Goal: Use online tool/utility: Utilize a website feature to perform a specific function

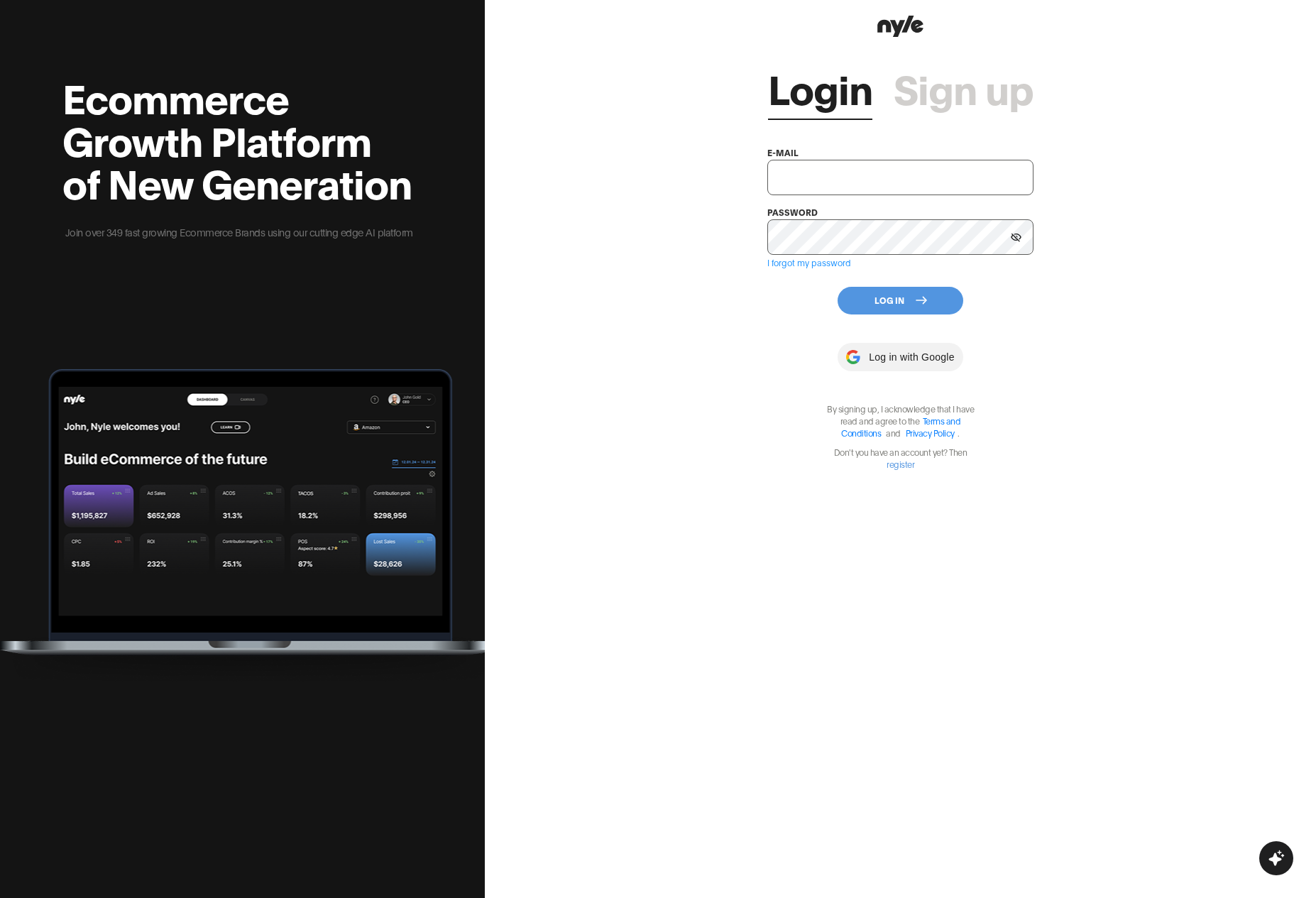
type input "shopifytest@nyle.ai"
click at [887, 301] on button "Log In" at bounding box center [900, 301] width 126 height 28
click at [671, 383] on html "Ecommerce Growth Platform of New Generation Join over 349 fast growing Ecommerc…" at bounding box center [658, 449] width 1316 height 898
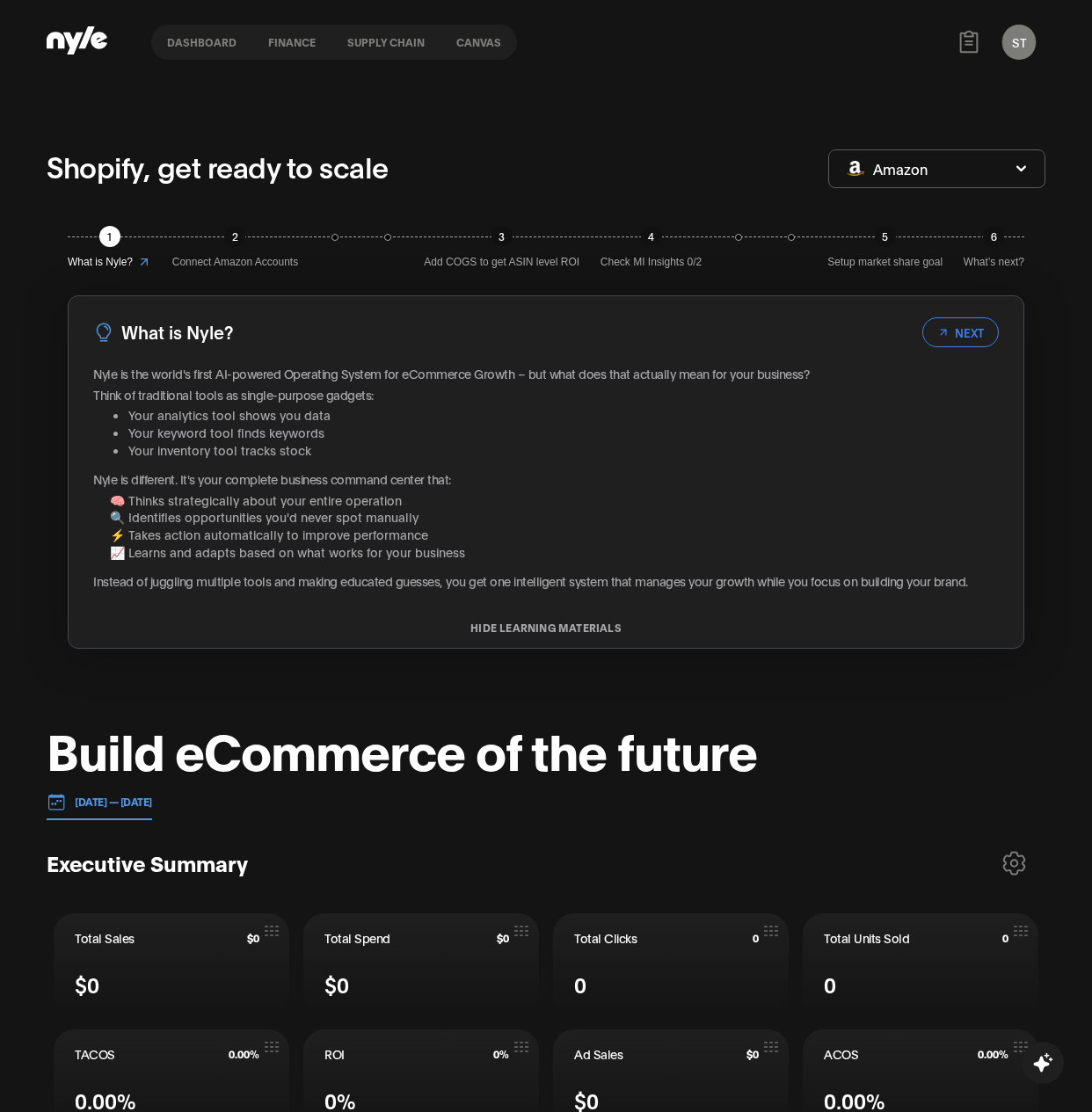
click at [452, 33] on nav "Dashboard finance Supply chain Canvas" at bounding box center [334, 42] width 365 height 36
click at [466, 43] on button "Canvas" at bounding box center [478, 41] width 76 height 12
click at [476, 43] on button "Canvas" at bounding box center [478, 41] width 76 height 12
click at [477, 44] on button "Canvas" at bounding box center [478, 41] width 76 height 12
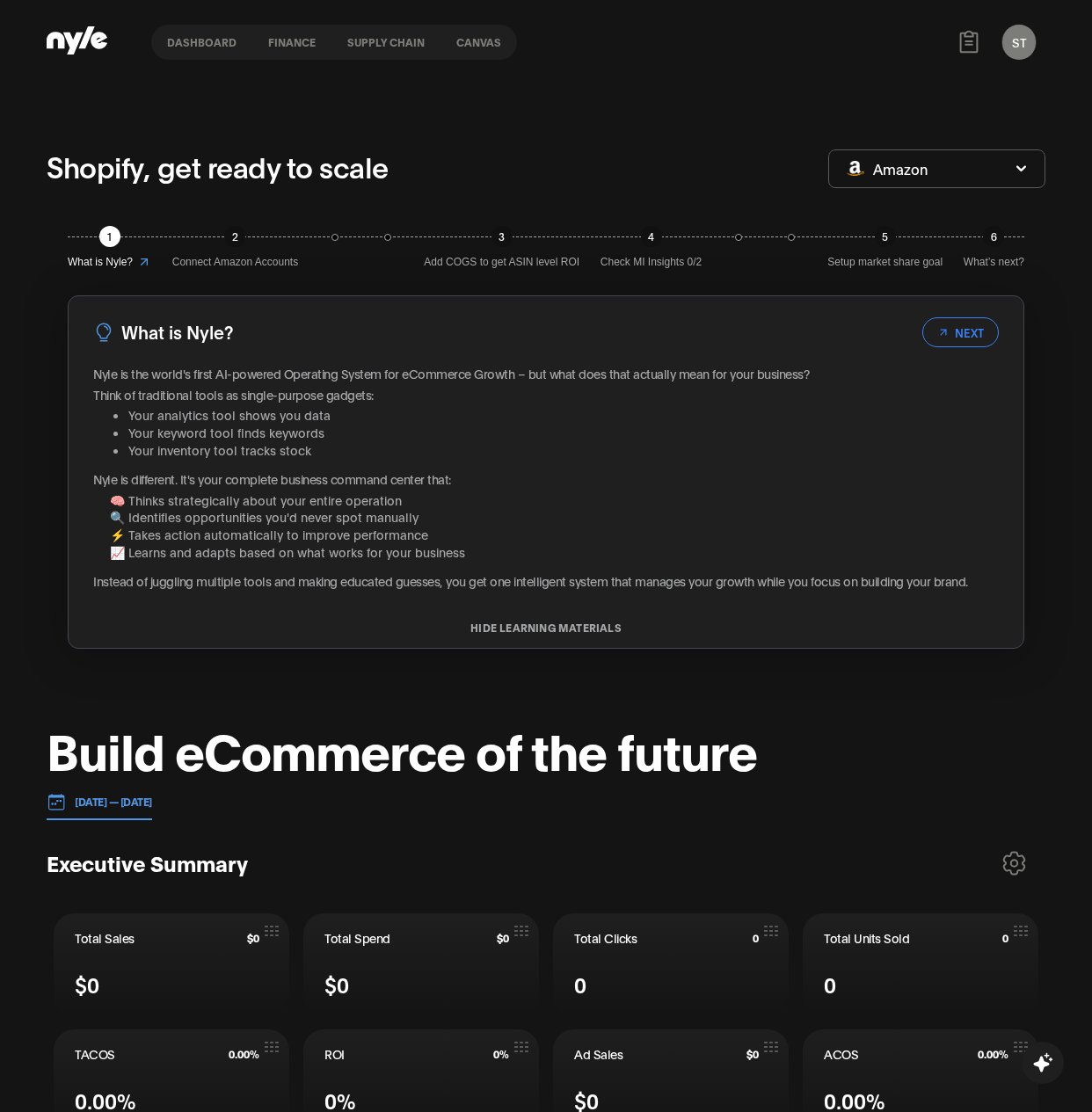
click at [477, 44] on button "Canvas" at bounding box center [478, 41] width 76 height 12
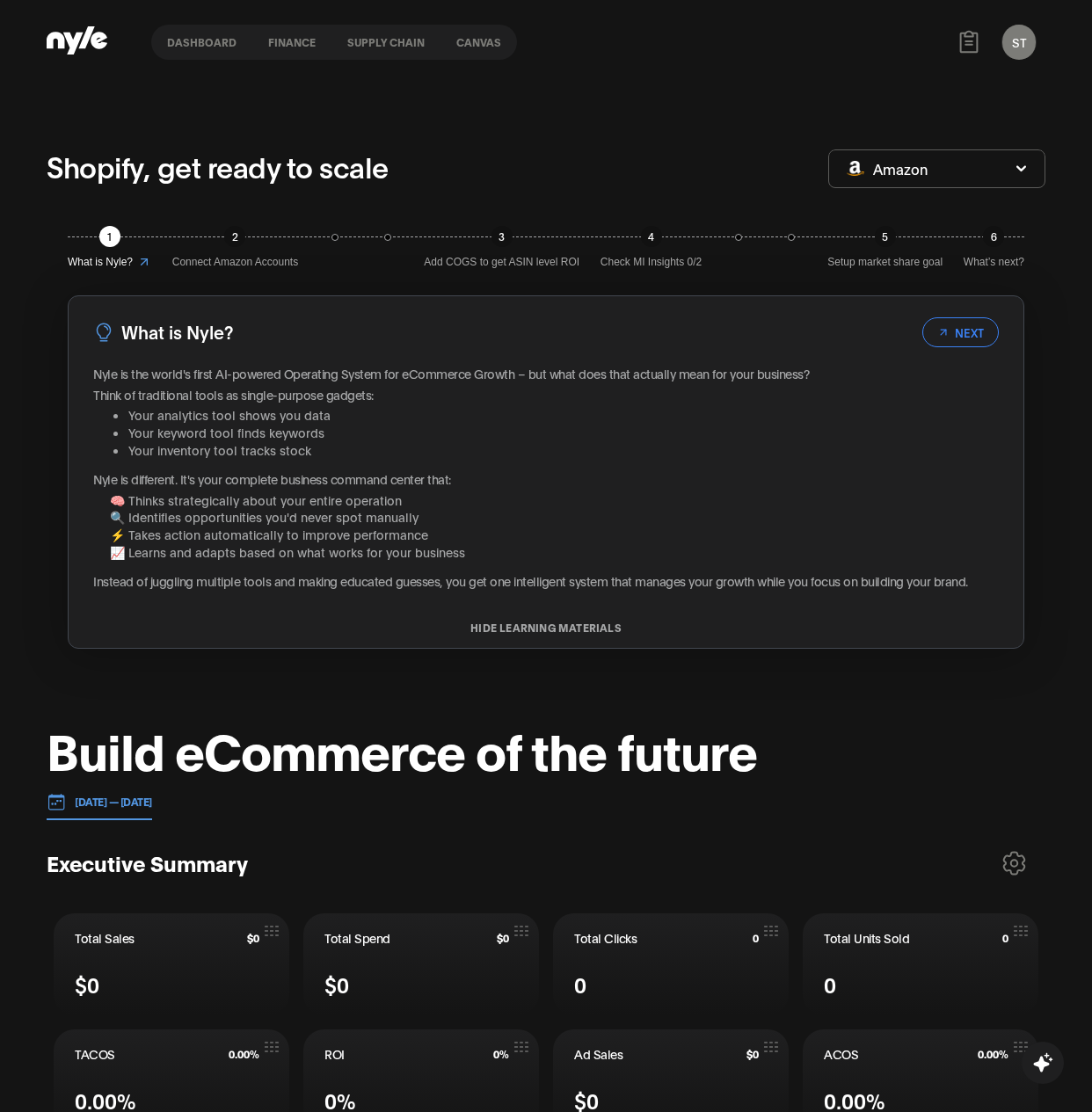
click at [477, 44] on button "Canvas" at bounding box center [478, 41] width 76 height 12
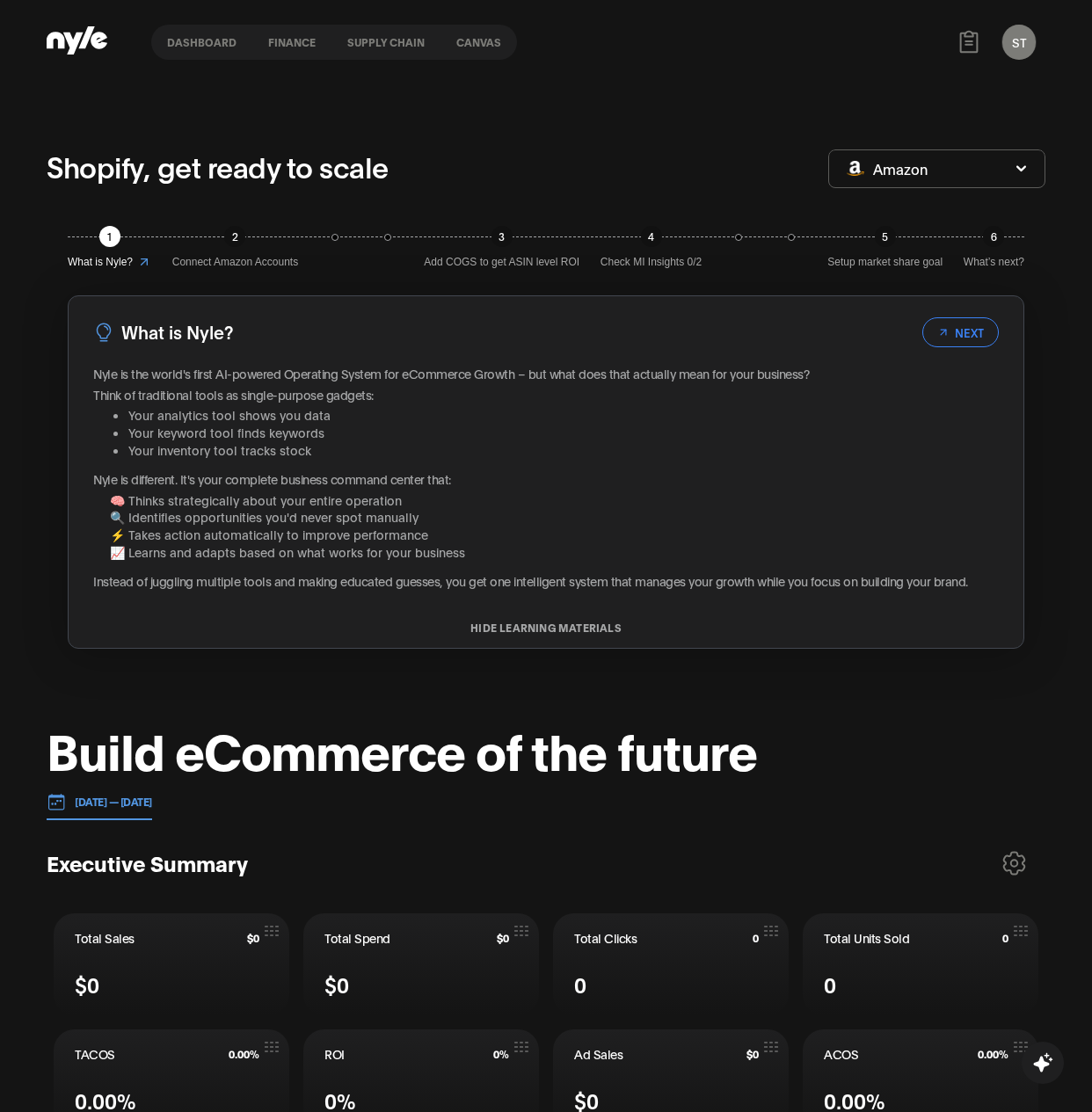
click at [460, 42] on button "Canvas" at bounding box center [478, 41] width 76 height 12
click at [395, 40] on button "Supply chain" at bounding box center [386, 41] width 109 height 12
click at [283, 42] on button "finance" at bounding box center [291, 41] width 79 height 12
click at [209, 44] on button "Dashboard" at bounding box center [201, 41] width 101 height 12
click at [412, 176] on div "Shopify, get ready to scale" at bounding box center [436, 168] width 781 height 46
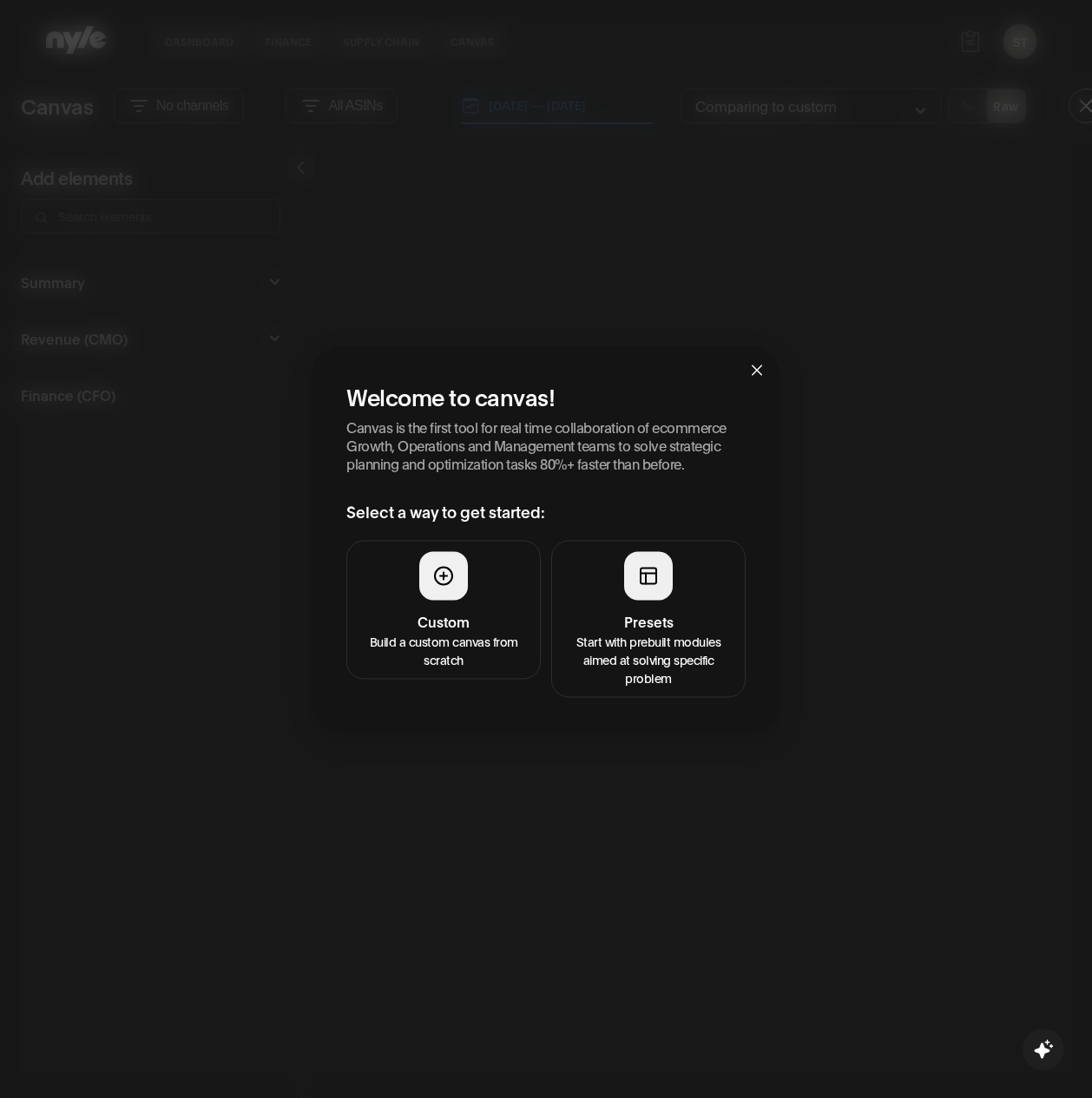
click at [756, 368] on icon "close" at bounding box center [757, 370] width 11 height 11
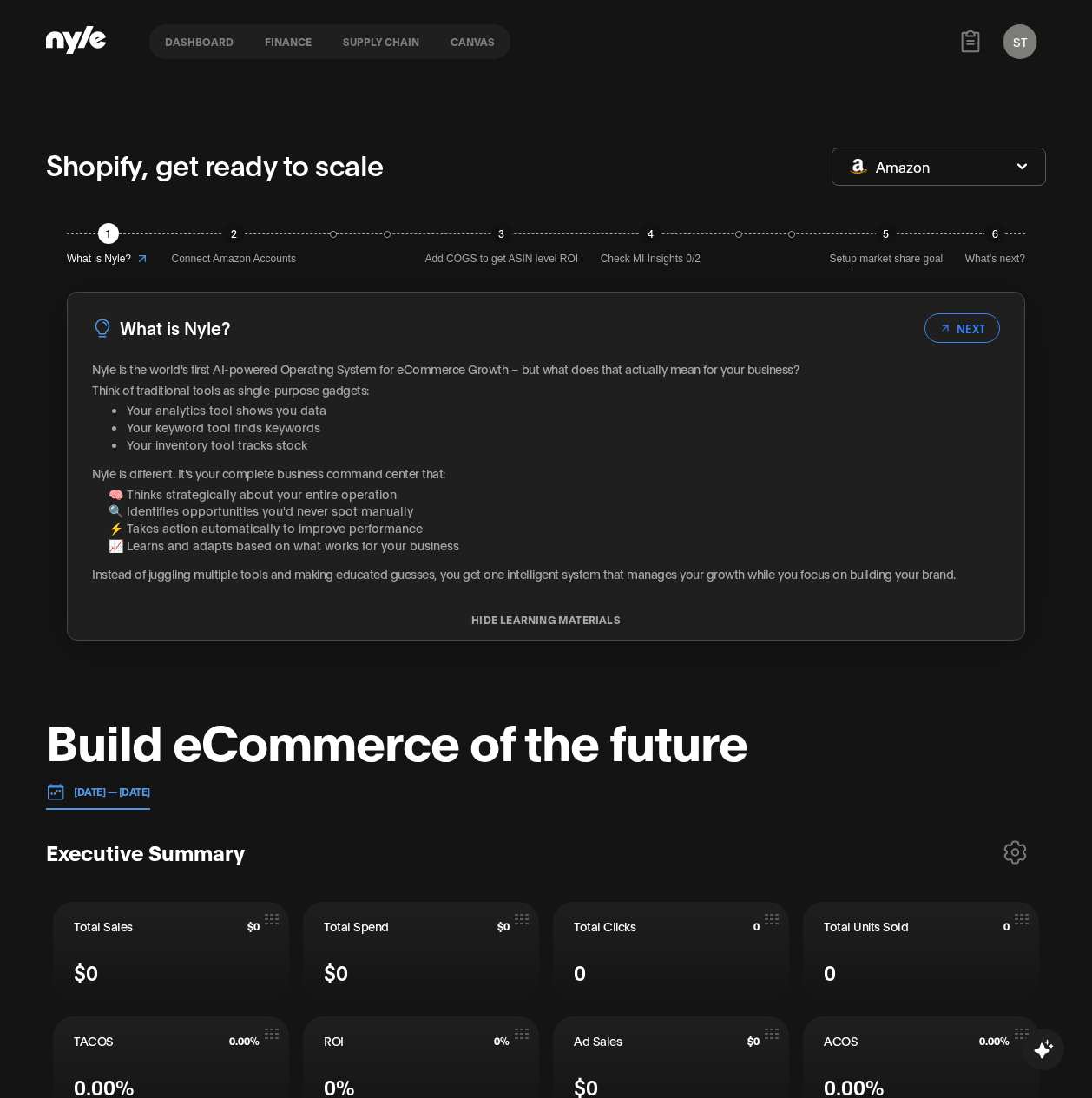
click at [445, 44] on button "Canvas" at bounding box center [472, 41] width 75 height 12
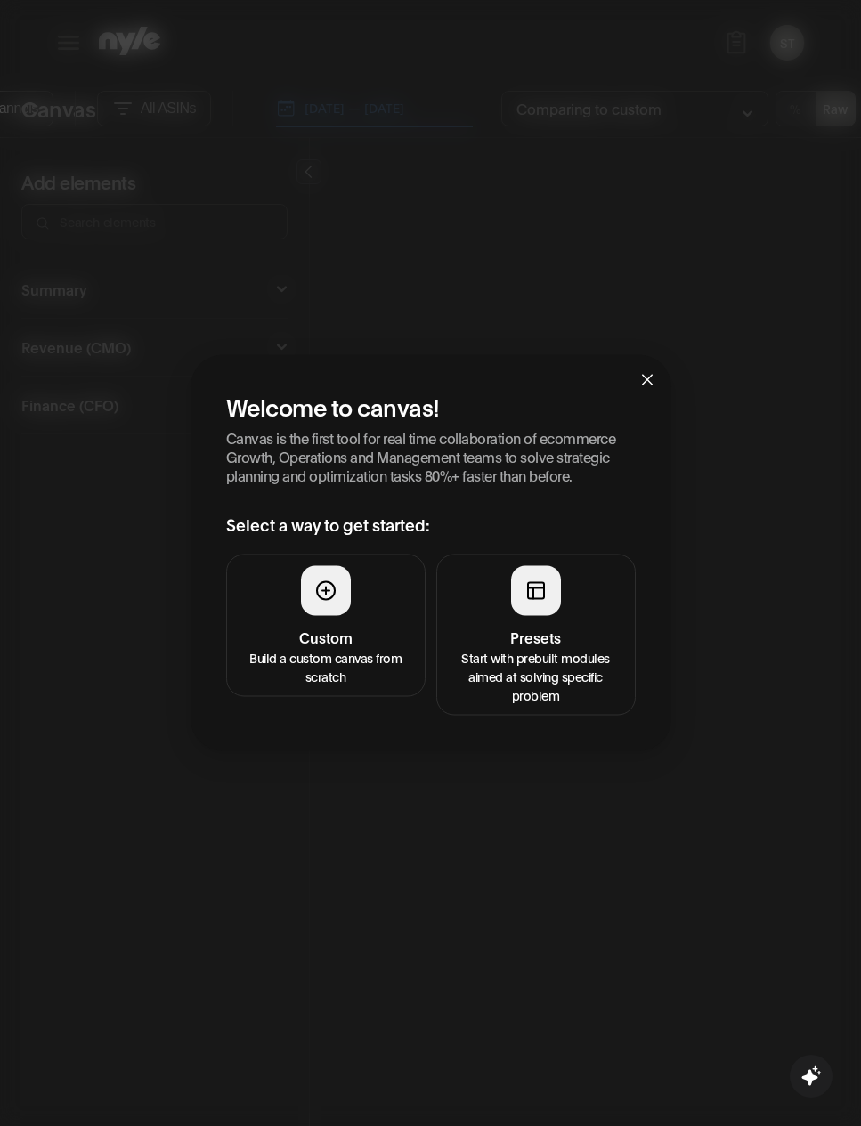
click at [652, 612] on div "Welcome to canvas! Canvas is the first tool for real time collaboration of ecom…" at bounding box center [430, 552] width 481 height 396
click at [555, 652] on p "Start with prebuilt modules aimed at solving specific problem" at bounding box center [536, 675] width 176 height 56
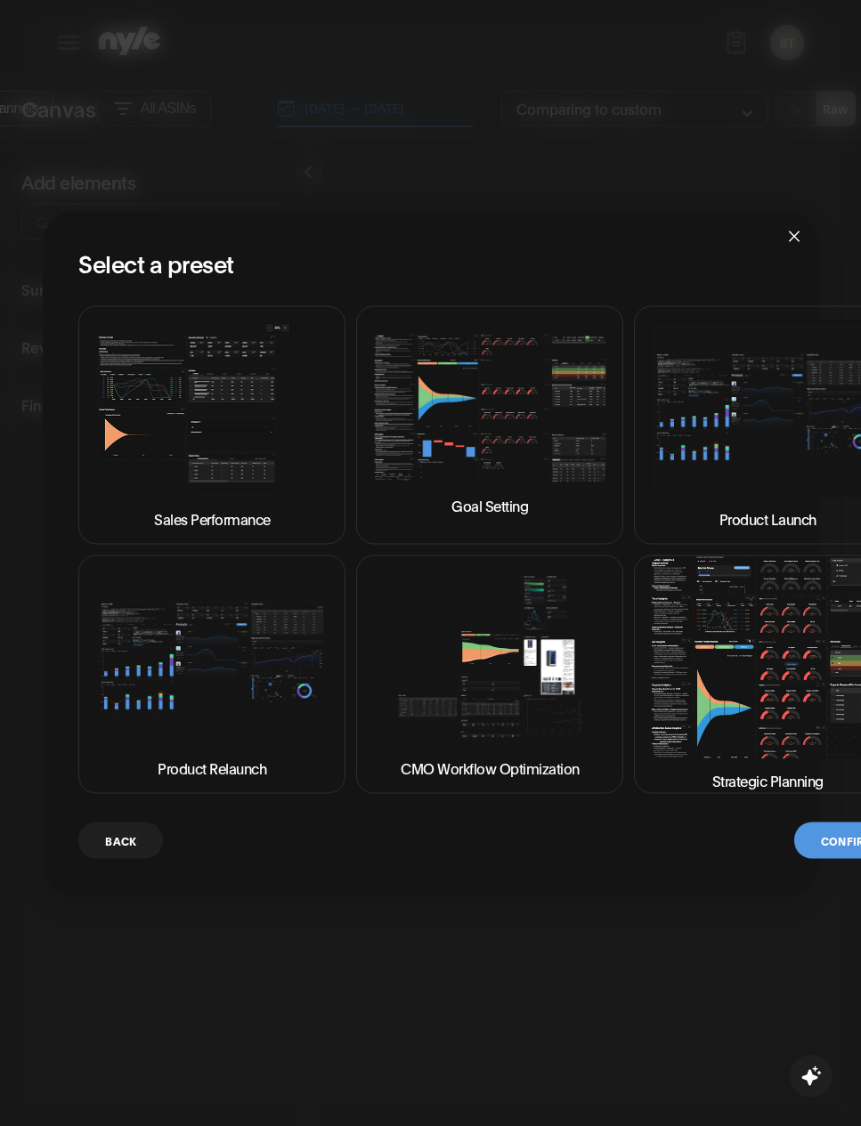
click at [506, 432] on img at bounding box center [489, 409] width 237 height 150
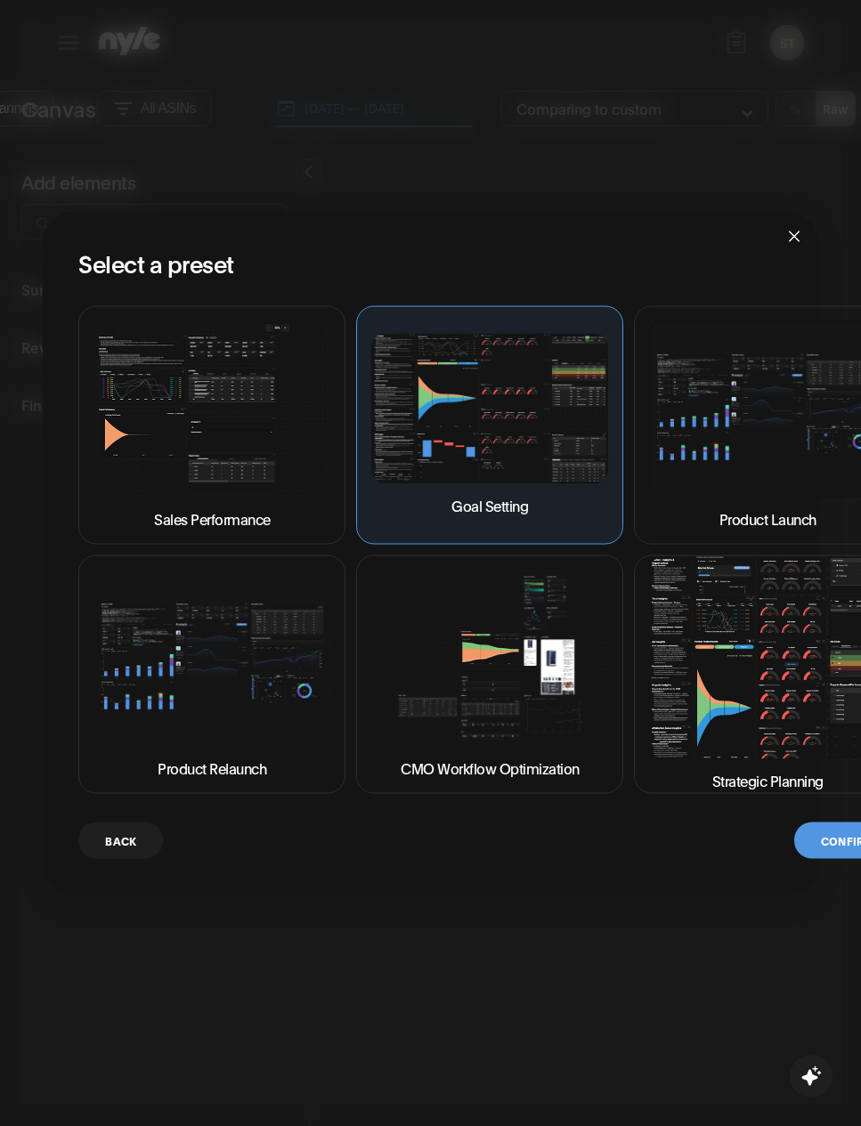
click at [207, 476] on img at bounding box center [211, 408] width 237 height 177
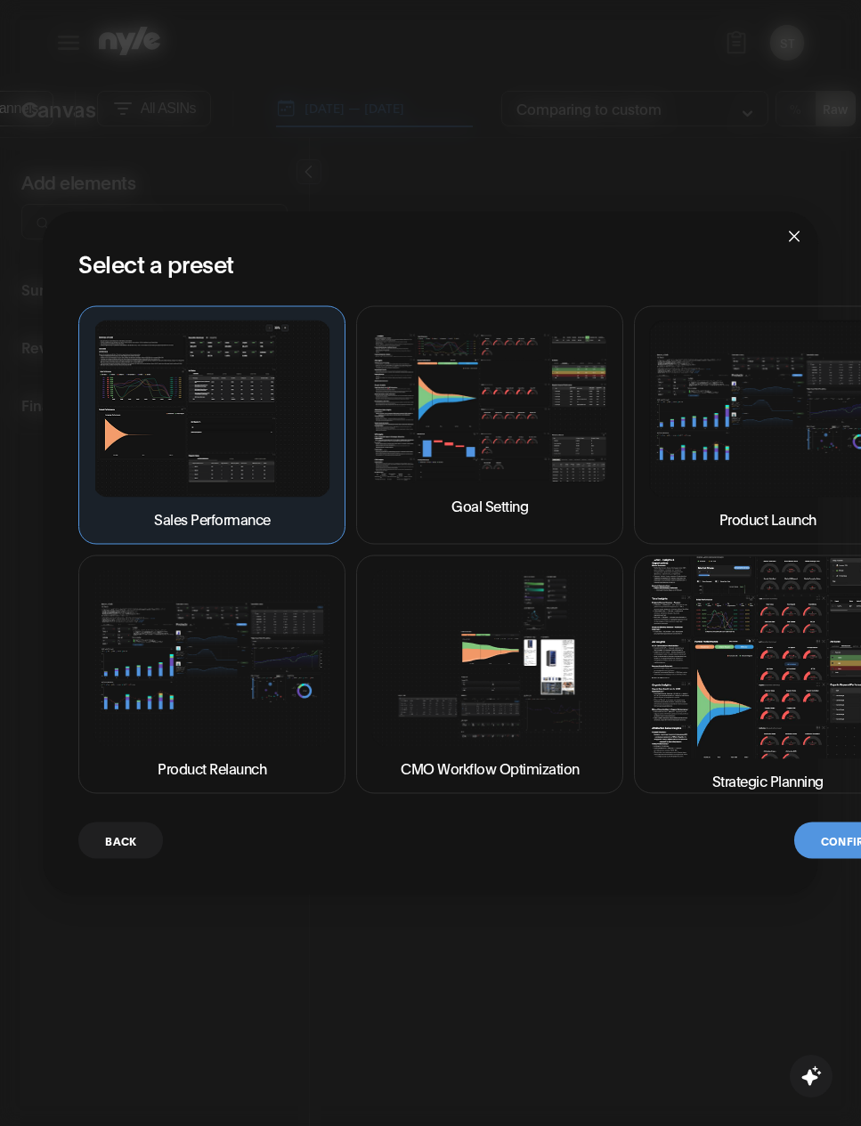
click at [828, 836] on button "Confirm" at bounding box center [847, 840] width 107 height 36
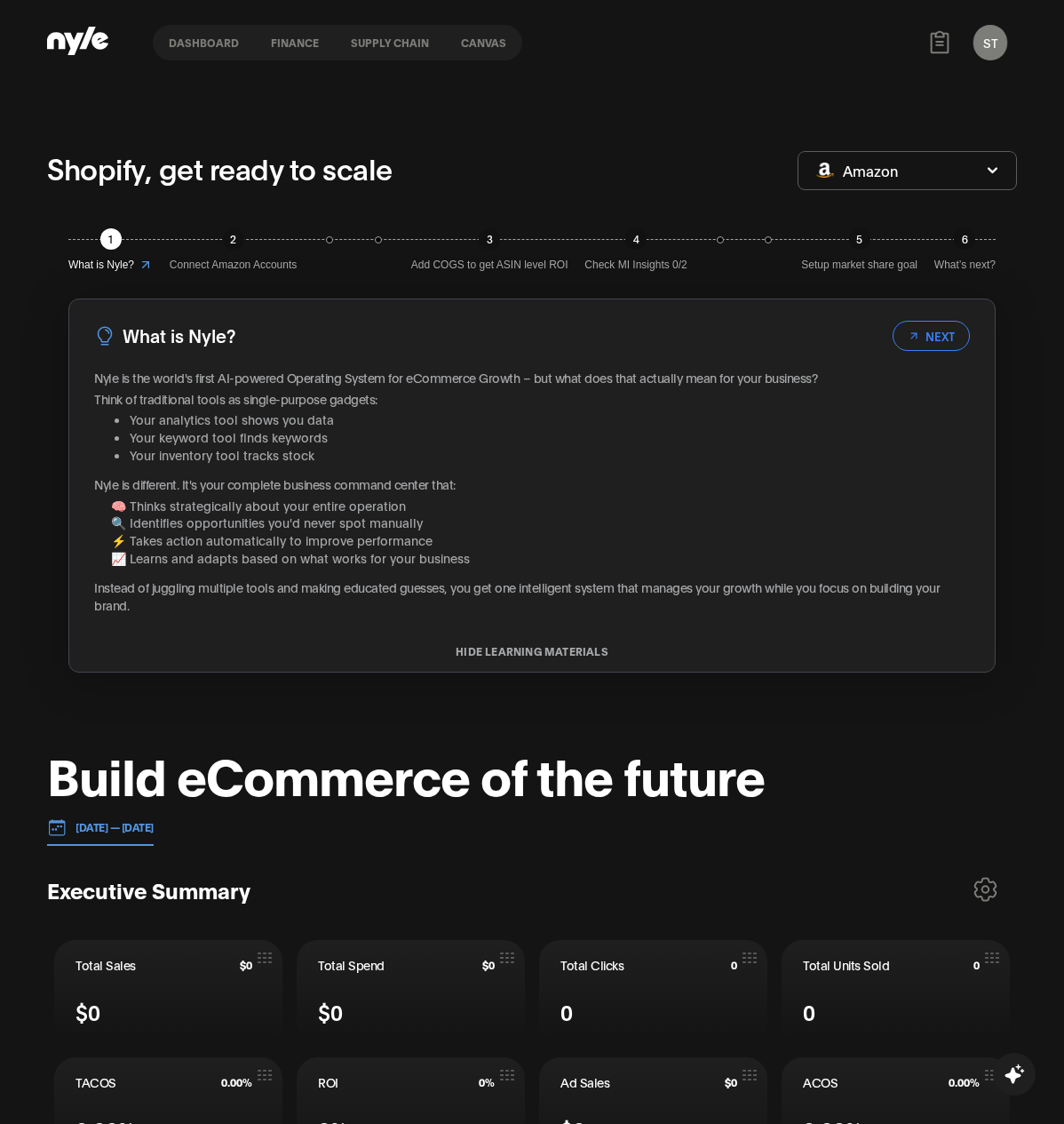
click at [479, 40] on button "Canvas" at bounding box center [483, 42] width 77 height 12
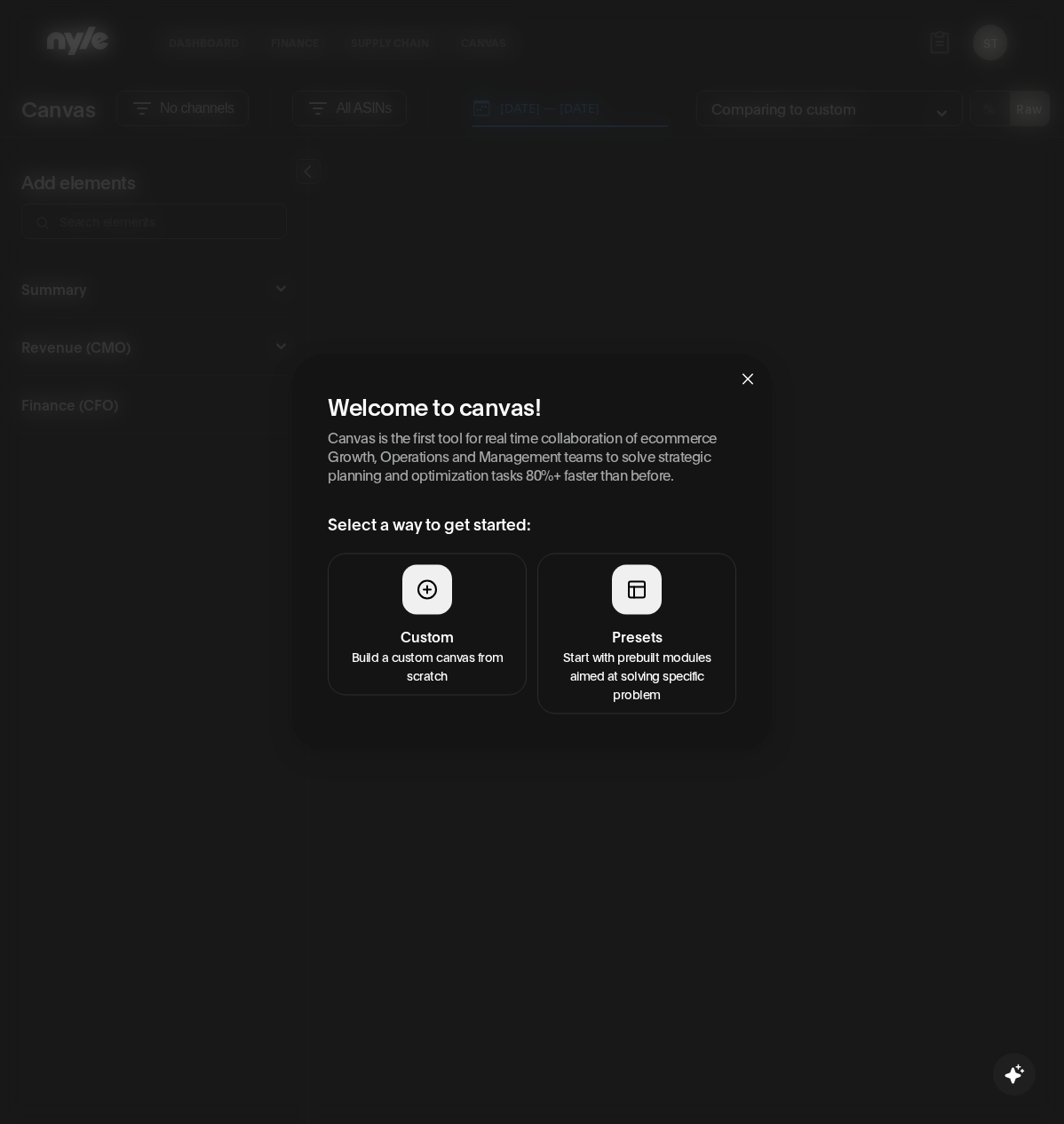
click at [660, 625] on h4 "Presets" at bounding box center [637, 635] width 176 height 21
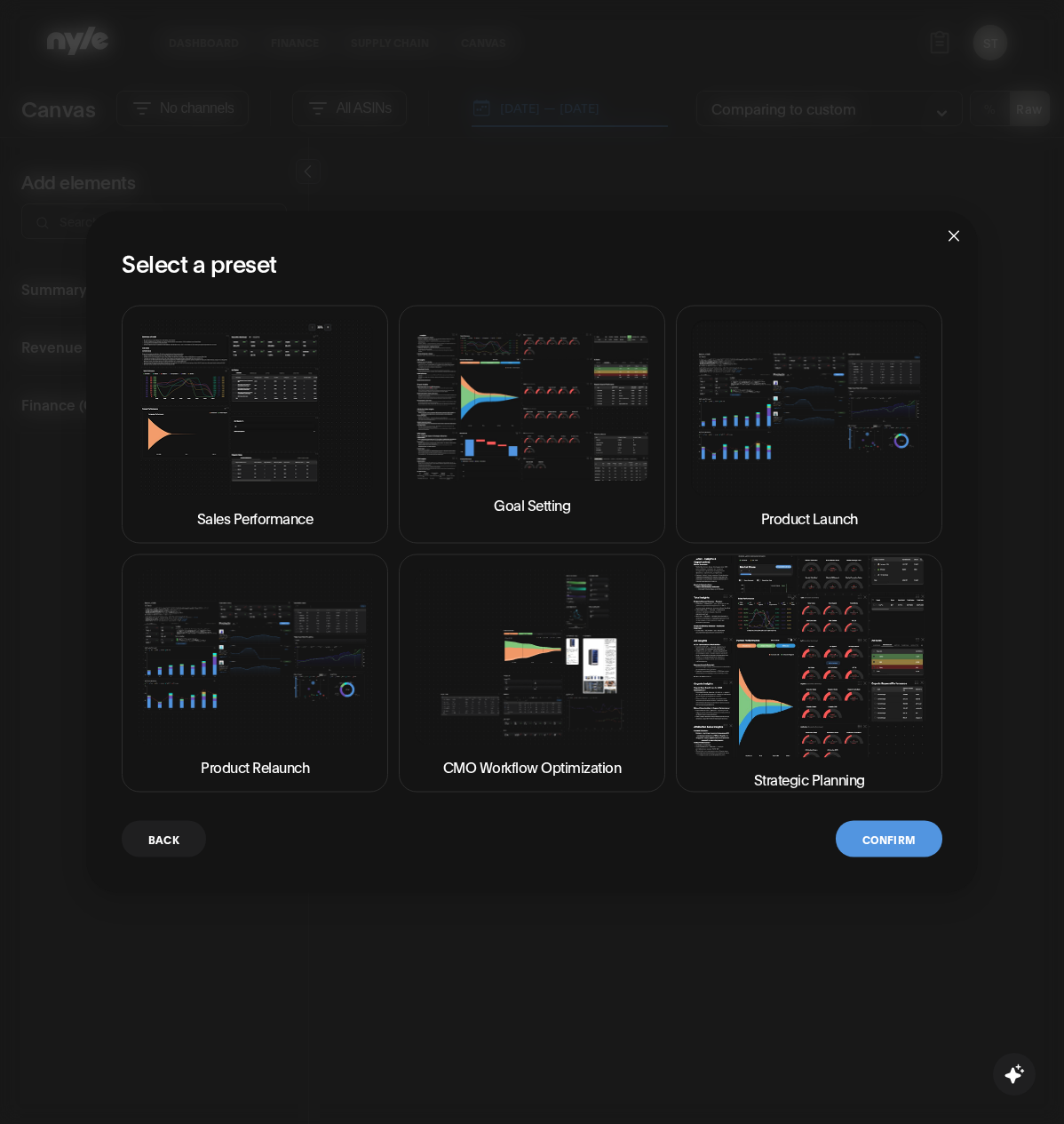
click at [584, 430] on img at bounding box center [532, 408] width 237 height 150
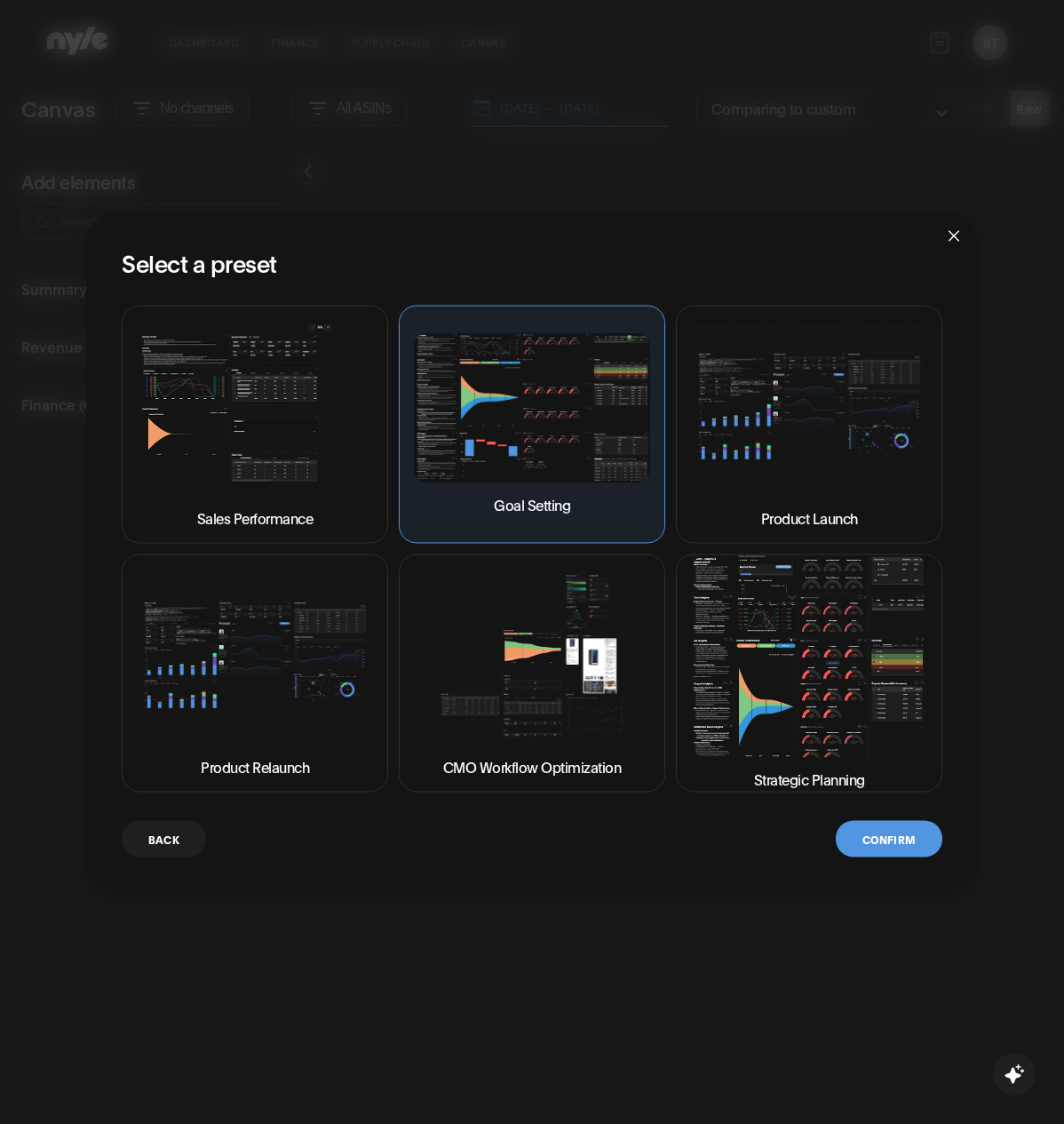
click at [926, 831] on button "Confirm" at bounding box center [889, 839] width 107 height 36
